Goal: Download file/media

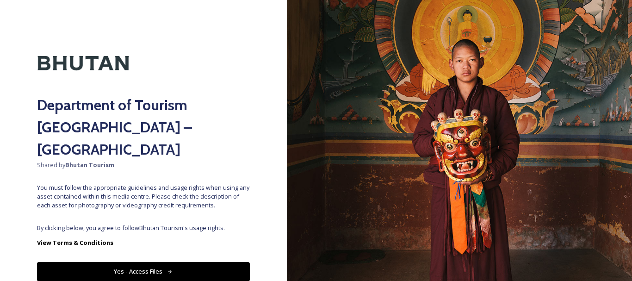
click at [117, 262] on button "Yes - Access Files" at bounding box center [143, 271] width 213 height 19
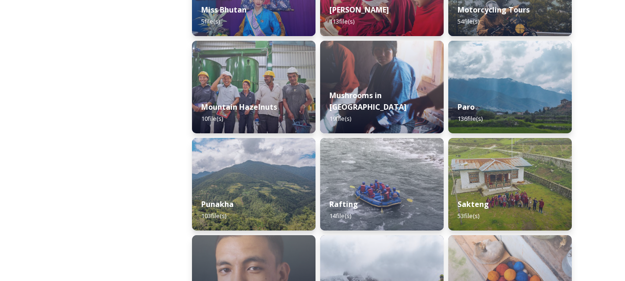
scroll to position [837, 0]
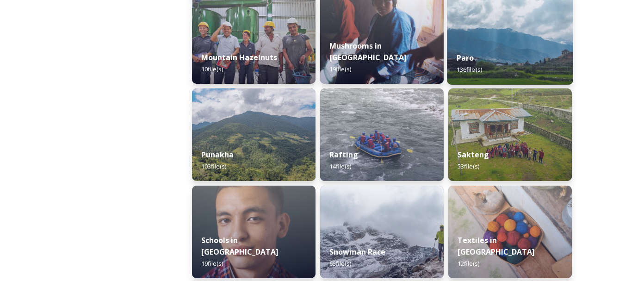
click at [489, 52] on div "Paro 136 file(s)" at bounding box center [510, 64] width 126 height 42
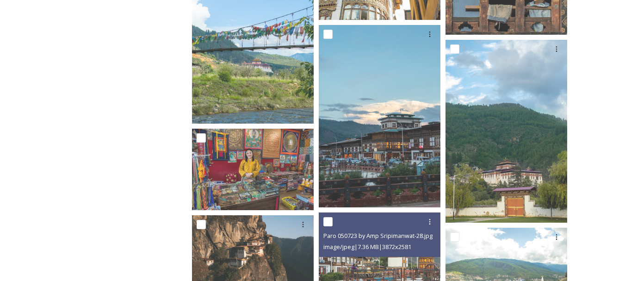
scroll to position [1036, 0]
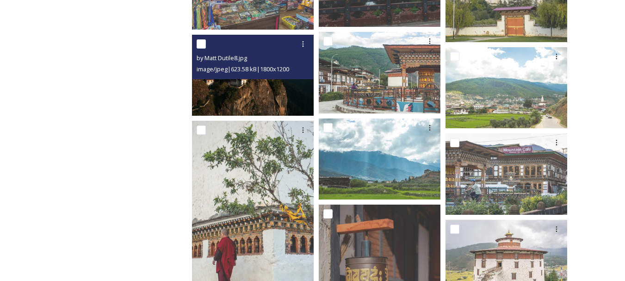
click at [271, 93] on img at bounding box center [253, 75] width 122 height 81
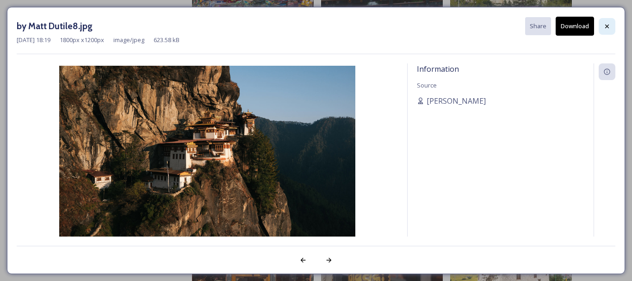
click at [606, 28] on icon at bounding box center [606, 26] width 7 height 7
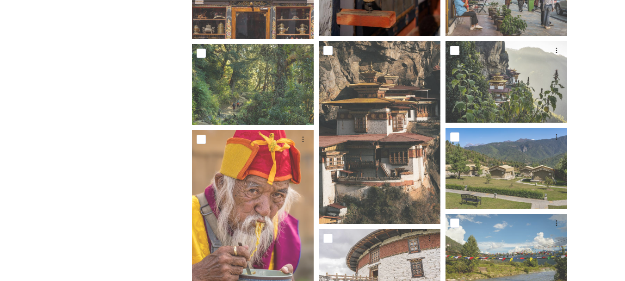
scroll to position [1507, 0]
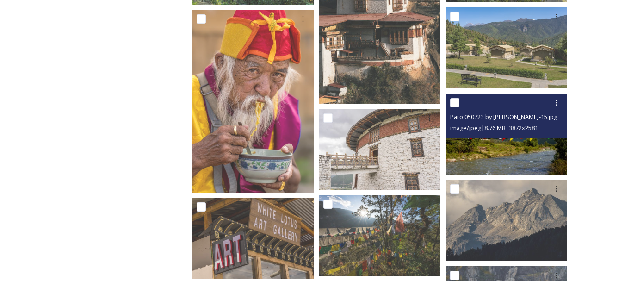
click at [509, 130] on span "image/jpeg | 8.76 MB | 3872 x 2581" at bounding box center [494, 128] width 88 height 8
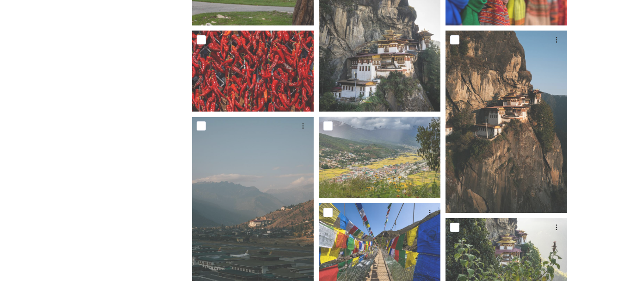
scroll to position [7, 0]
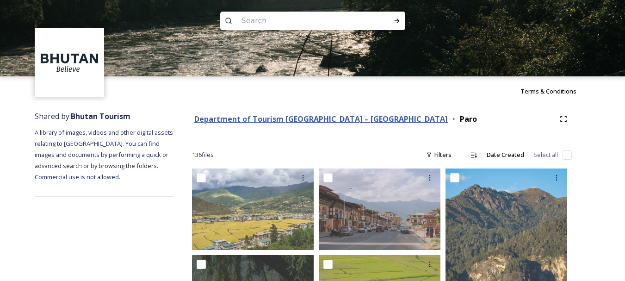
click at [326, 118] on strong "Department of Tourism [GEOGRAPHIC_DATA] – [GEOGRAPHIC_DATA]" at bounding box center [321, 119] width 254 height 10
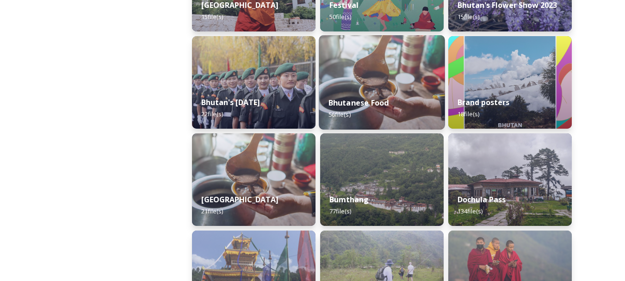
scroll to position [298, 0]
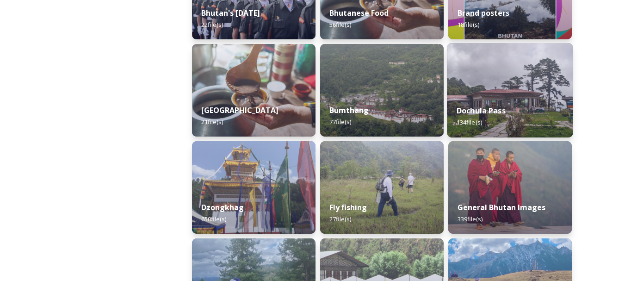
click at [497, 95] on img at bounding box center [510, 90] width 126 height 94
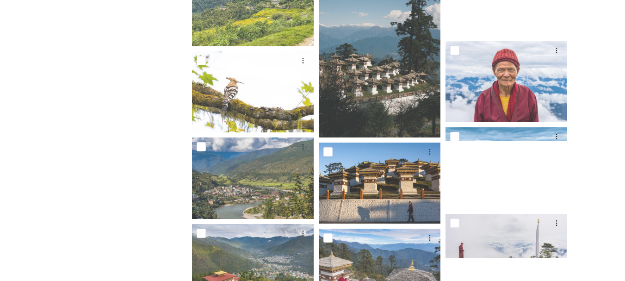
scroll to position [119, 0]
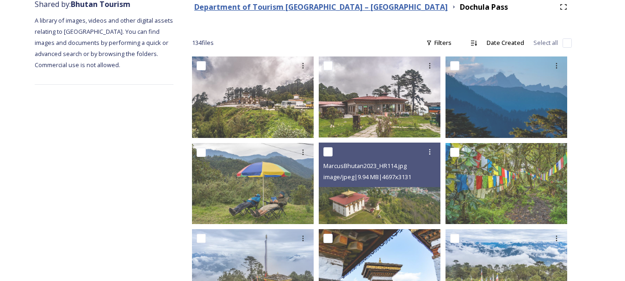
click at [289, 12] on strong "Department of Tourism [GEOGRAPHIC_DATA] – [GEOGRAPHIC_DATA]" at bounding box center [321, 7] width 254 height 10
